Goal: Navigation & Orientation: Find specific page/section

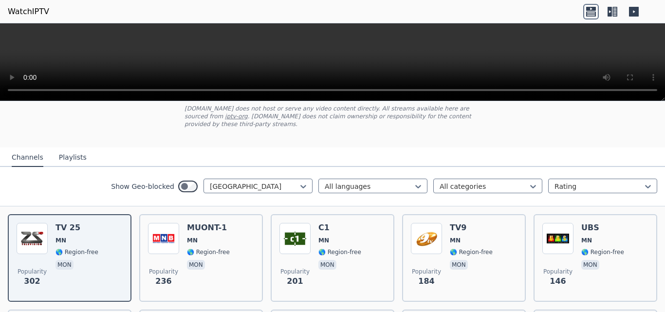
scroll to position [43, 0]
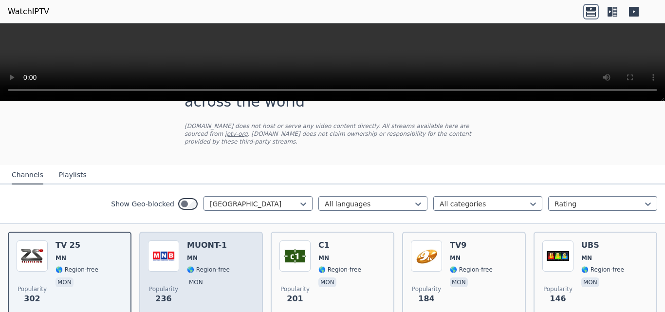
click at [191, 241] on h6 "MUONT-1" at bounding box center [208, 246] width 43 height 10
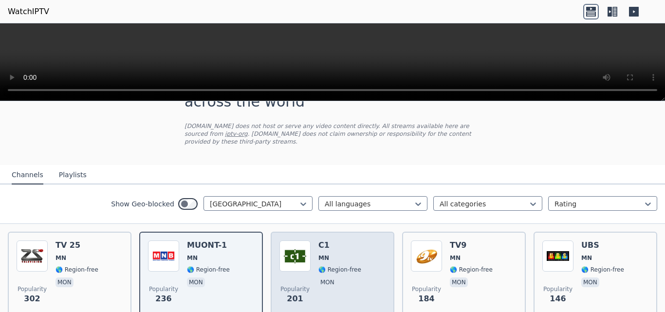
click at [333, 257] on div "C1 MN 🌎 Region-free mon" at bounding box center [339, 276] width 43 height 70
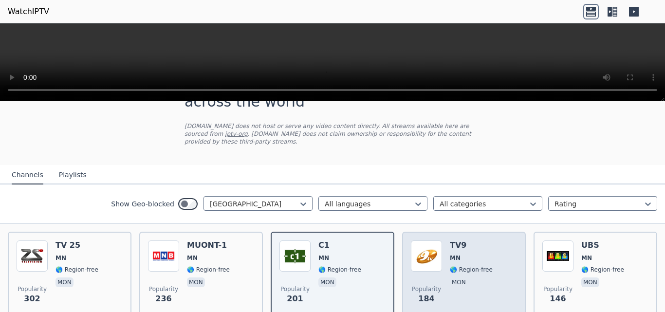
click at [452, 258] on div "TV9 MN 🌎 Region-free mon" at bounding box center [471, 276] width 43 height 70
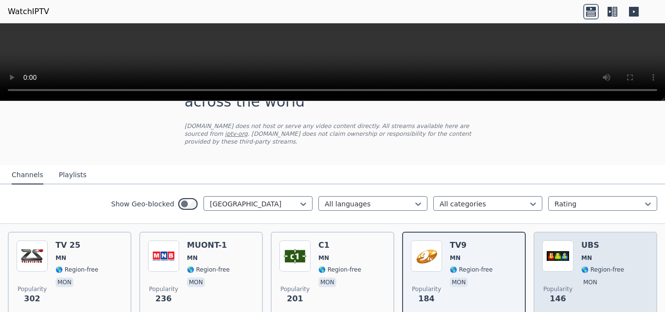
click at [572, 258] on div "Popularity 146 UBS [GEOGRAPHIC_DATA] 🌎 Region-free mon" at bounding box center [595, 276] width 106 height 70
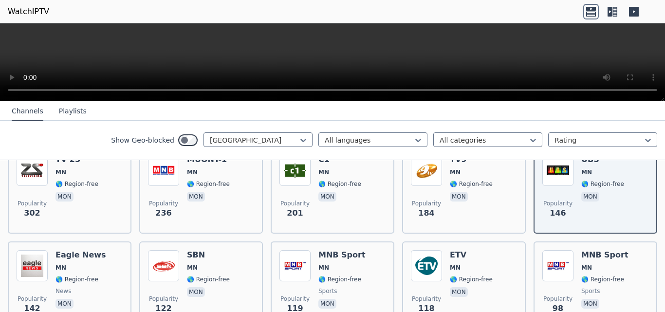
scroll to position [132, 0]
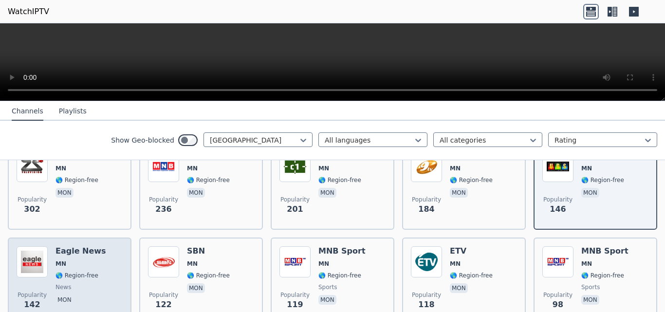
click at [75, 272] on span "🌎 Region-free" at bounding box center [77, 276] width 43 height 8
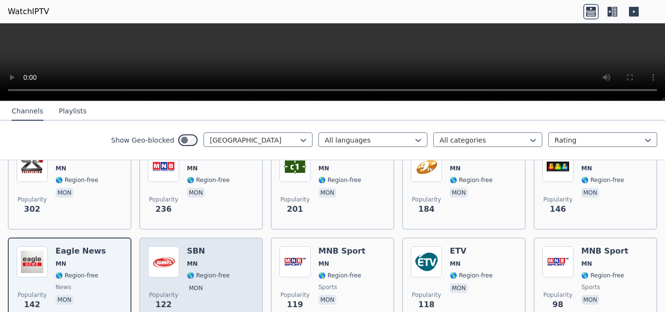
click at [172, 262] on img at bounding box center [163, 261] width 31 height 31
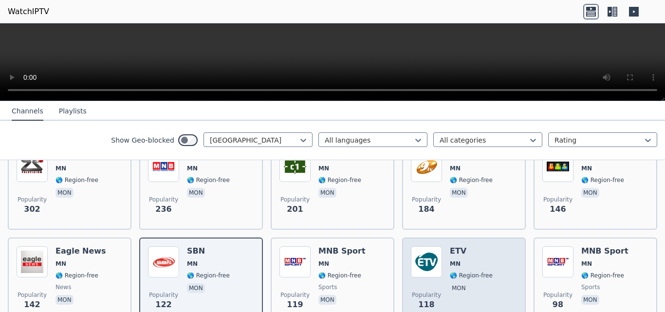
click at [456, 261] on div "ETV [GEOGRAPHIC_DATA] 🌎 Region-free mon" at bounding box center [471, 281] width 43 height 70
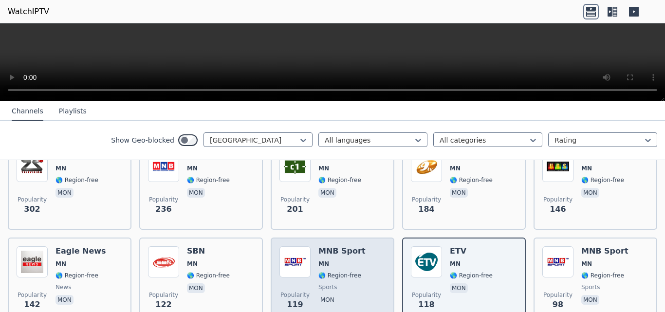
click at [340, 260] on span "MN" at bounding box center [341, 264] width 47 height 8
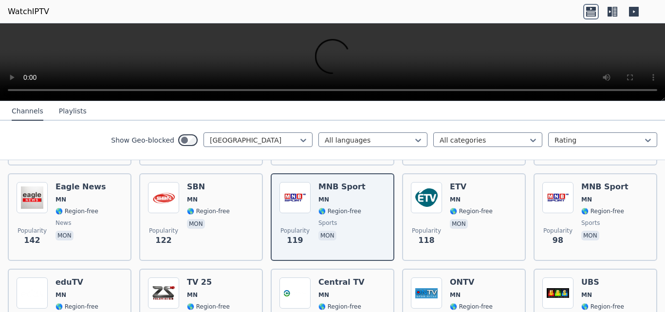
scroll to position [216, 0]
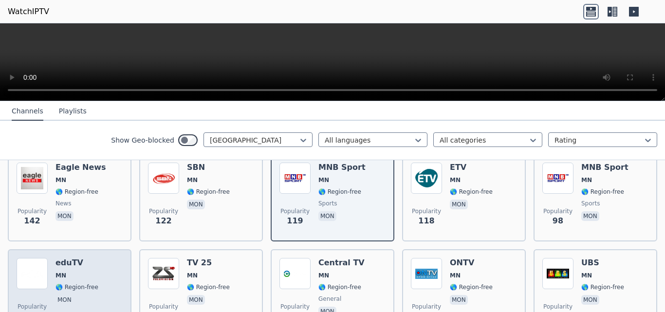
click at [69, 283] on span "🌎 Region-free" at bounding box center [77, 287] width 43 height 8
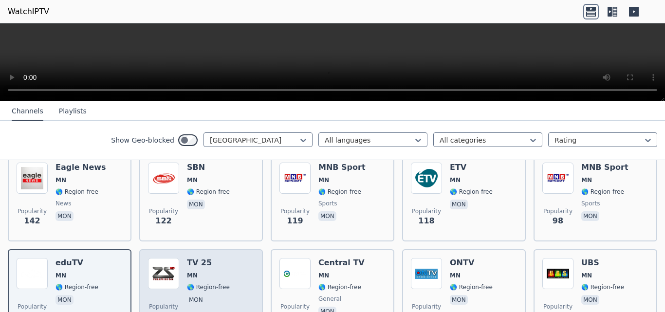
click at [193, 272] on span "MN" at bounding box center [192, 276] width 11 height 8
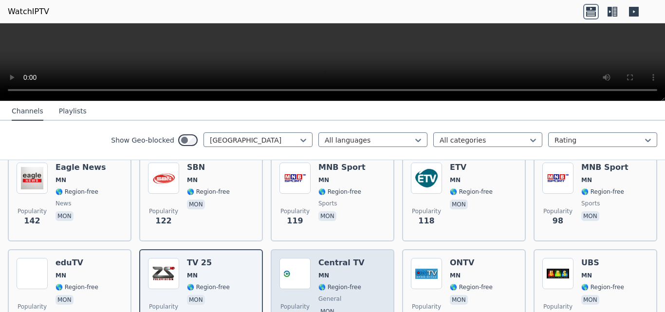
click at [326, 260] on h6 "Central TV" at bounding box center [341, 263] width 46 height 10
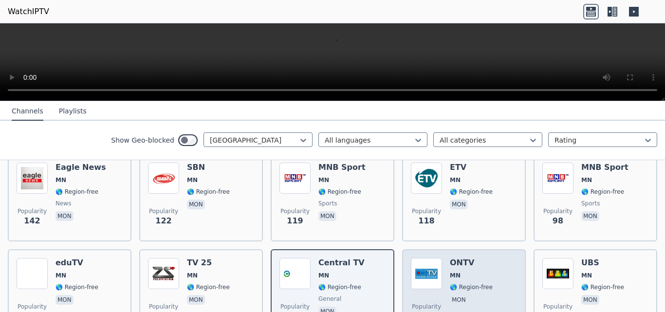
click at [461, 249] on div "Popularity 65 ONTV [GEOGRAPHIC_DATA] 🌎 Region-free mon" at bounding box center [464, 293] width 124 height 88
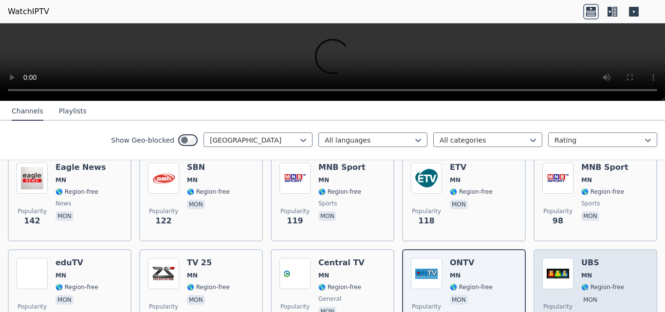
click at [614, 259] on div "Popularity 54 UBS [GEOGRAPHIC_DATA] 🌎 Region-free mon" at bounding box center [595, 293] width 106 height 70
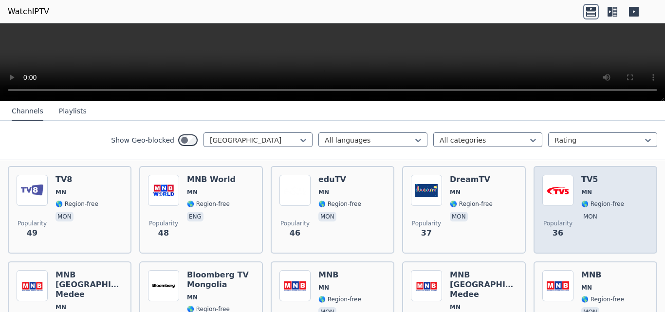
scroll to position [397, 0]
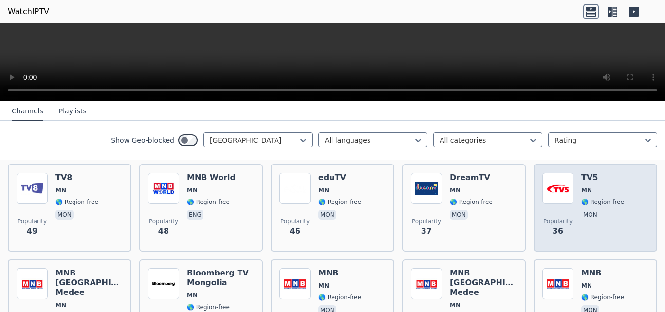
click at [603, 216] on div "TV5 MN 🌎 Region-free mon" at bounding box center [602, 208] width 43 height 70
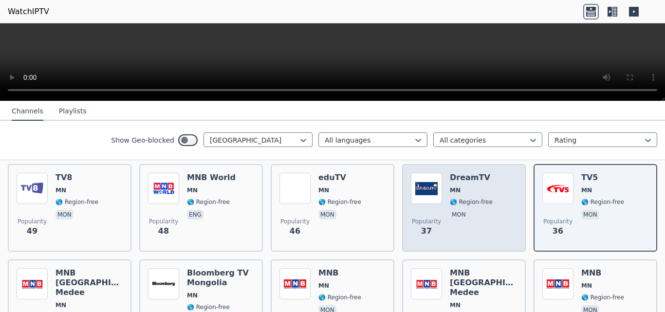
click at [464, 198] on span "🌎 Region-free" at bounding box center [471, 202] width 43 height 8
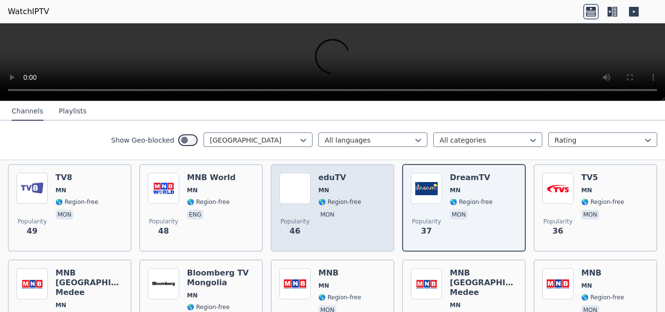
click at [322, 186] on span "MN" at bounding box center [323, 190] width 11 height 8
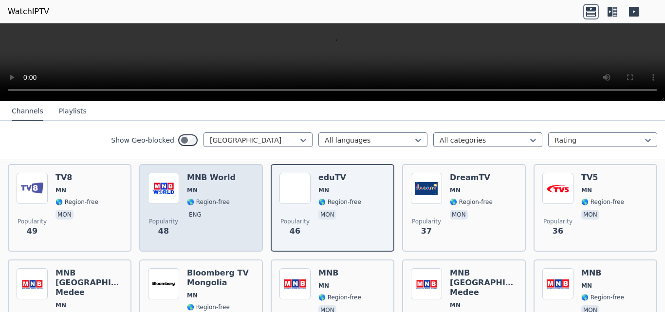
click at [190, 186] on span "MN" at bounding box center [192, 190] width 11 height 8
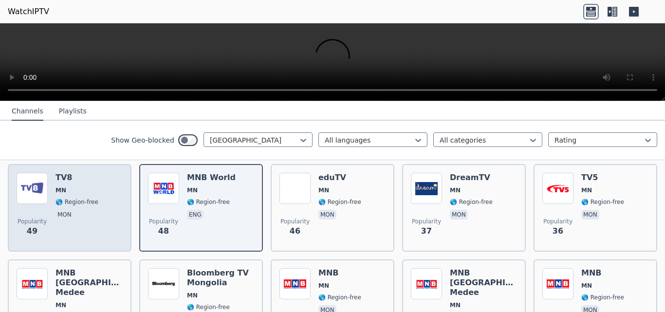
click at [78, 178] on div "TV8 MN 🌎 Region-free mon" at bounding box center [77, 208] width 43 height 70
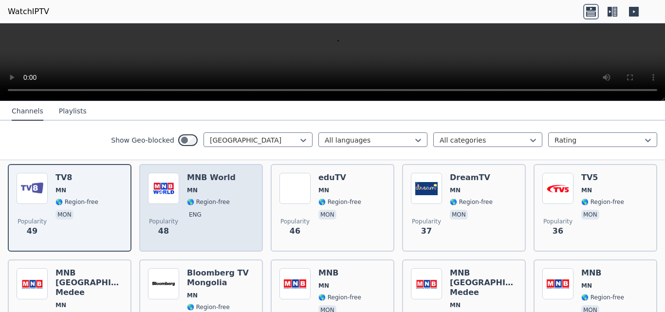
click at [179, 190] on div "Popularity 48 MNB World [GEOGRAPHIC_DATA] 🌎 Region-free eng" at bounding box center [201, 208] width 106 height 70
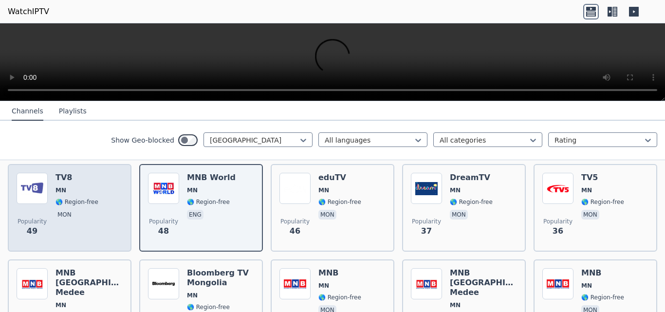
click at [89, 198] on span "🌎 Region-free" at bounding box center [77, 202] width 43 height 8
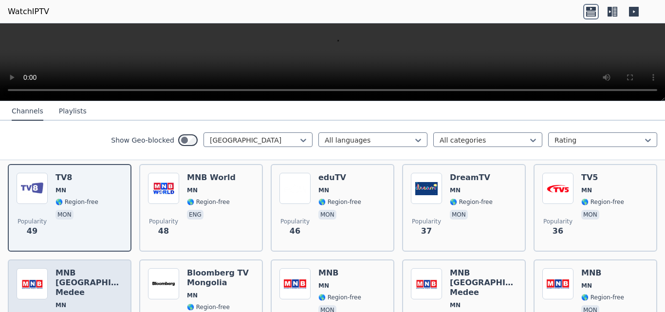
click at [84, 295] on span "MN" at bounding box center [89, 305] width 67 height 8
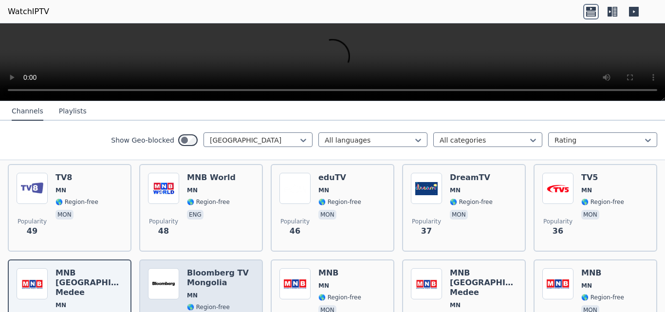
click at [192, 268] on h6 "Bloomberg TV Mongolia" at bounding box center [220, 277] width 67 height 19
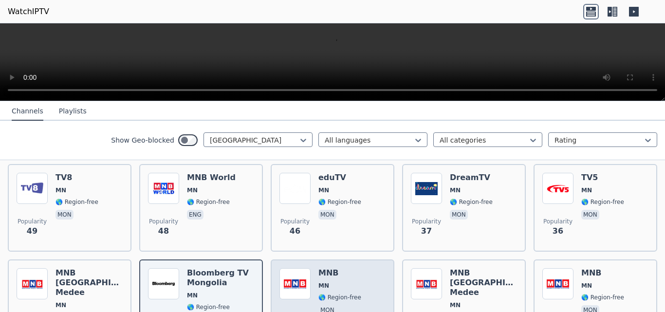
click at [343, 282] on span "MN" at bounding box center [339, 286] width 43 height 8
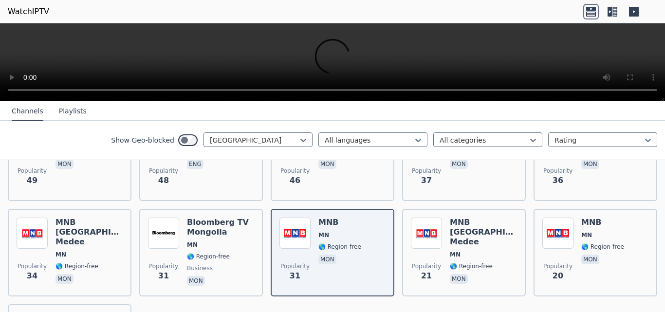
scroll to position [477, 0]
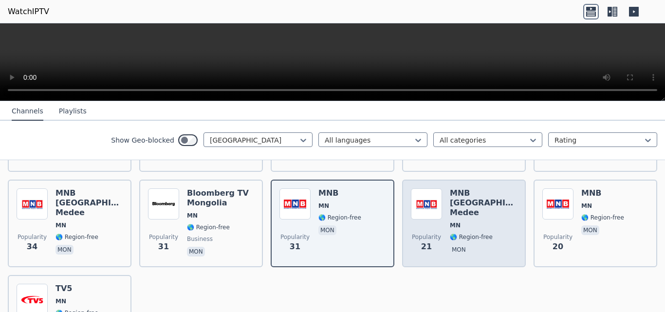
click at [468, 245] on span "mon" at bounding box center [483, 251] width 67 height 12
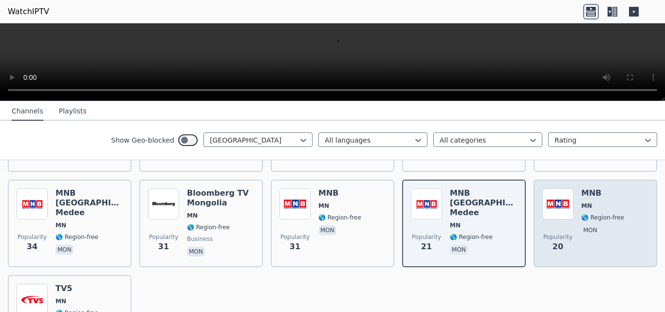
click at [617, 228] on div "Popularity 20 MNB [GEOGRAPHIC_DATA] 🌎 Region-free mon" at bounding box center [595, 223] width 106 height 70
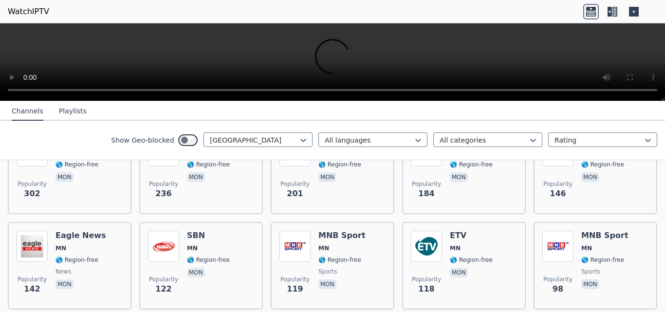
scroll to position [82, 0]
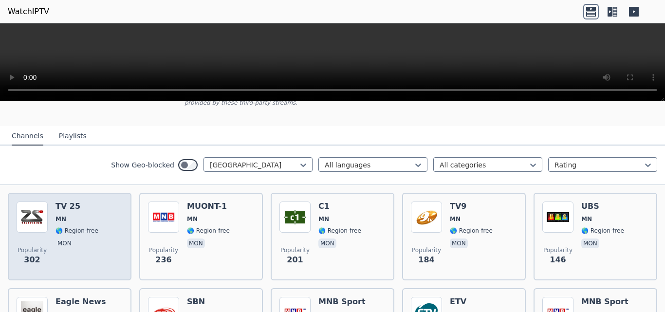
click at [48, 226] on div "Popularity 302 TV 25 MN 🌎 Region-free mon" at bounding box center [70, 237] width 106 height 70
